Goal: Task Accomplishment & Management: Manage account settings

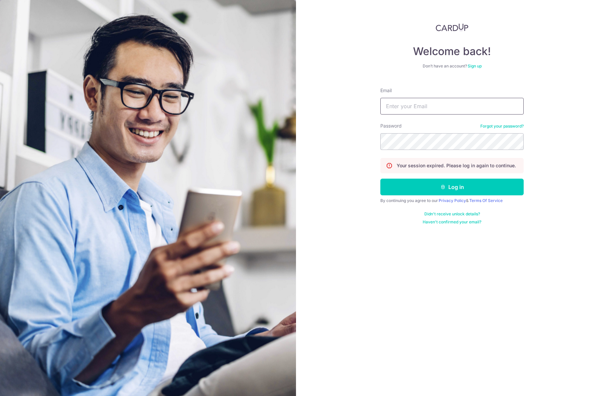
click at [423, 107] on input "Email" at bounding box center [452, 106] width 143 height 17
click at [411, 109] on input "Email" at bounding box center [452, 106] width 143 height 17
type input "[PERSON_NAME][EMAIL_ADDRESS][DOMAIN_NAME]"
click at [430, 186] on button "Log in" at bounding box center [452, 186] width 143 height 17
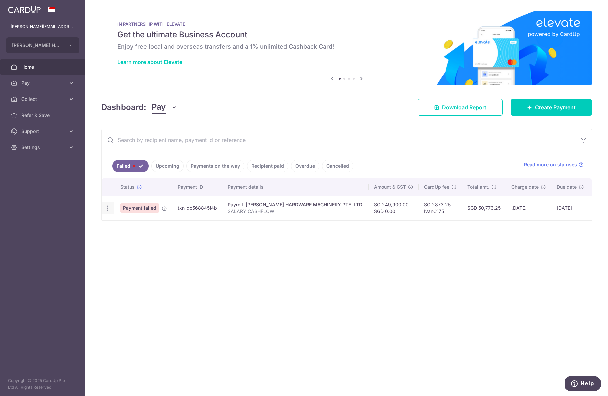
click at [107, 203] on div "Update payment" at bounding box center [108, 208] width 12 height 12
click at [107, 208] on icon "button" at bounding box center [107, 207] width 7 height 7
click at [370, 275] on div "× Pause Schedule Pause all future payments in this series Pause just this one p…" at bounding box center [346, 198] width 523 height 396
click at [207, 205] on td "txn_dc568845f4b" at bounding box center [197, 207] width 50 height 24
click at [107, 209] on icon "button" at bounding box center [107, 207] width 7 height 7
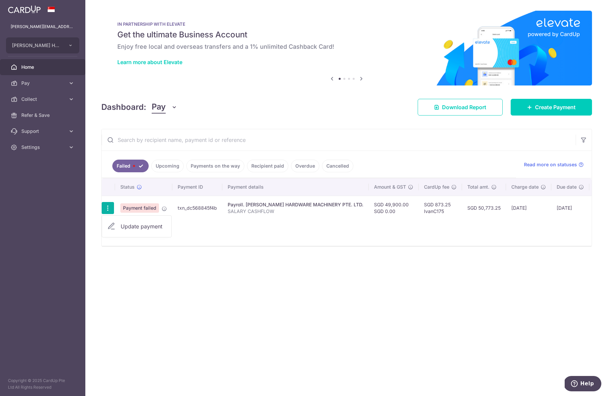
click at [123, 226] on span "Update payment" at bounding box center [143, 226] width 45 height 8
radio input "true"
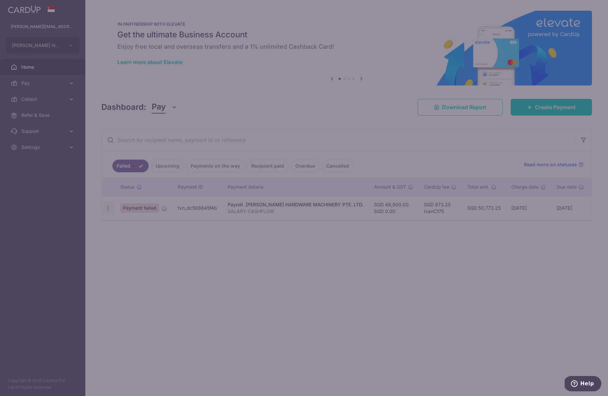
type input "49,900.00"
type input "SALARY CASHFLOW"
type input "IvanC175"
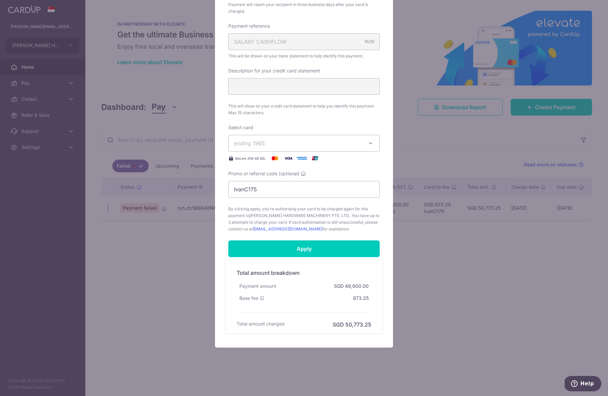
scroll to position [195, 0]
click at [307, 246] on input "Apply" at bounding box center [303, 248] width 151 height 17
